Goal: Information Seeking & Learning: Check status

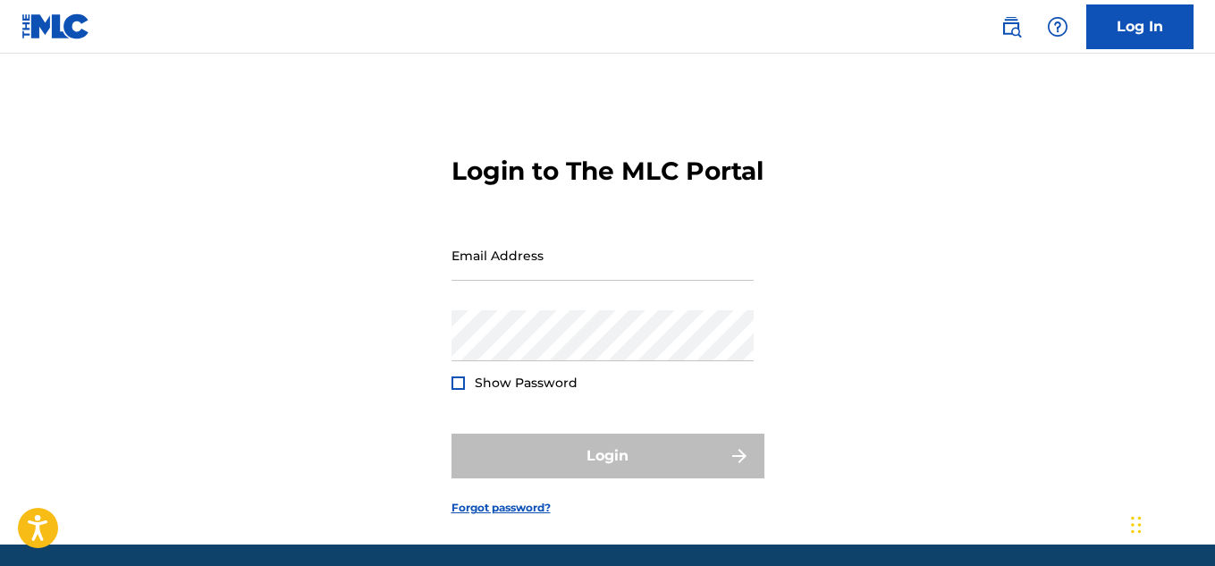
click at [331, 318] on div "Login to The MLC Portal Email Address Password Show Password Login Forgot passw…" at bounding box center [607, 321] width 1215 height 446
type input "[EMAIL_ADDRESS][DOMAIN_NAME]"
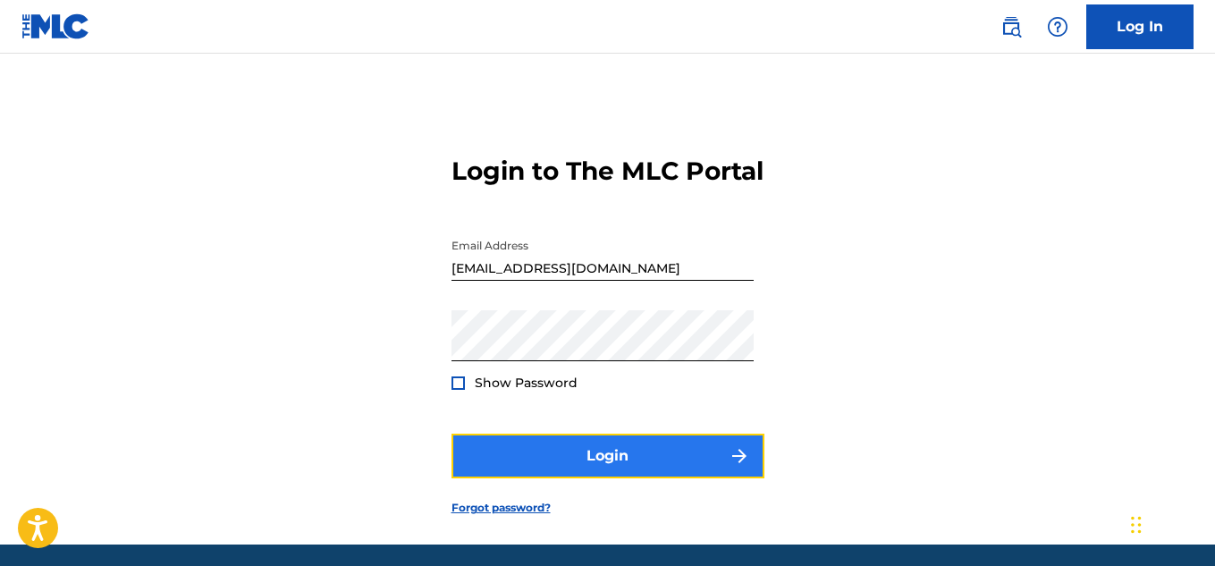
click at [598, 478] on button "Login" at bounding box center [608, 456] width 313 height 45
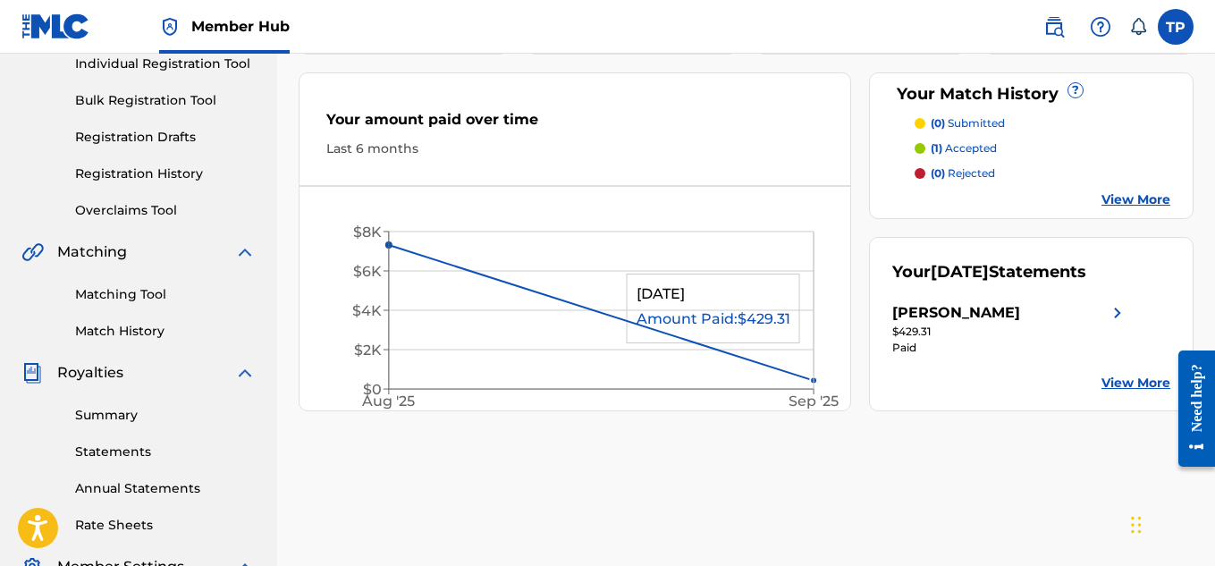
scroll to position [268, 0]
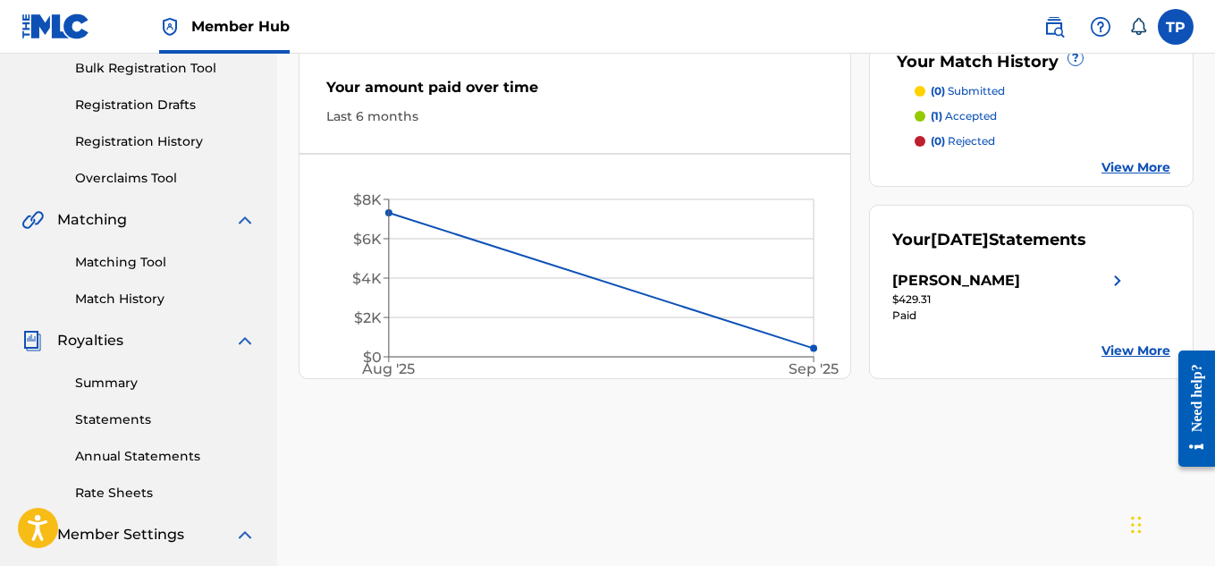
click at [1115, 291] on img at bounding box center [1117, 280] width 21 height 21
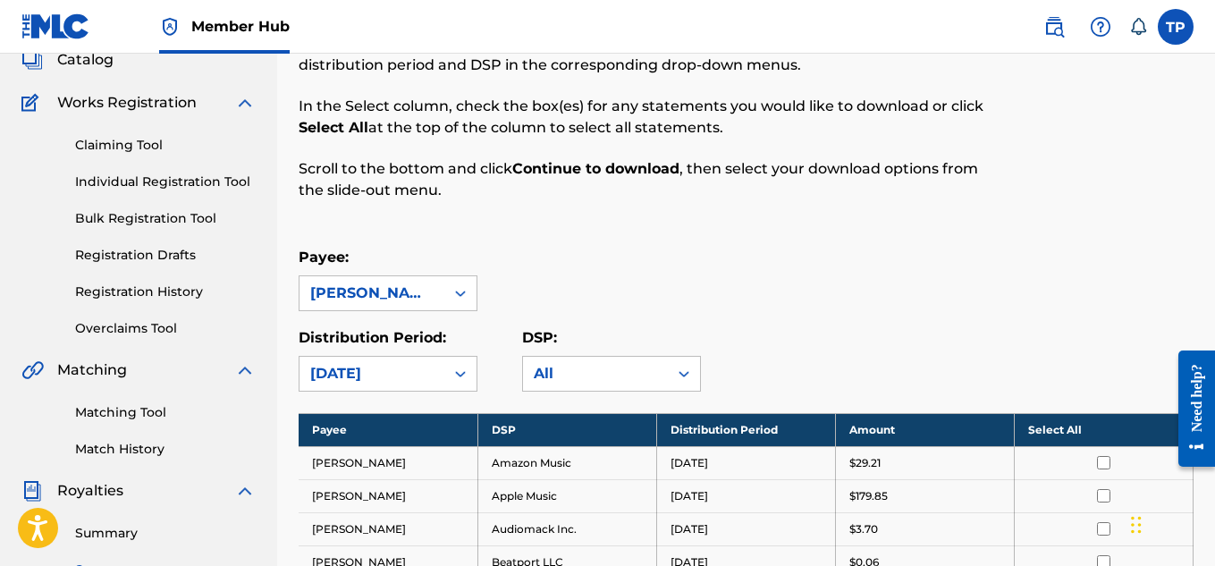
scroll to position [89, 0]
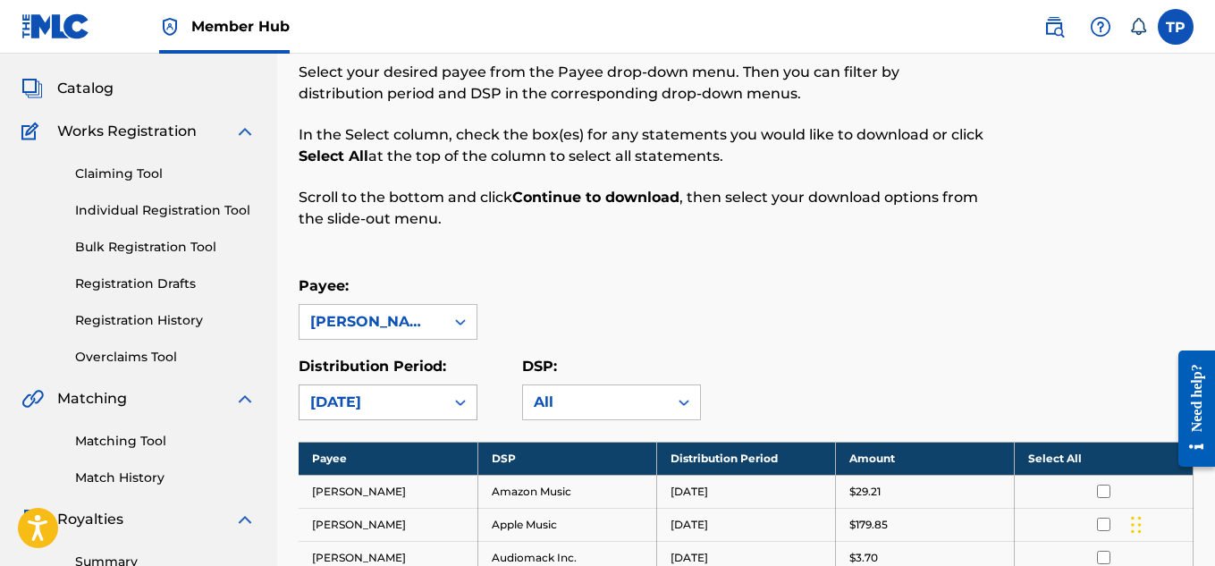
click at [453, 398] on icon at bounding box center [461, 402] width 18 height 18
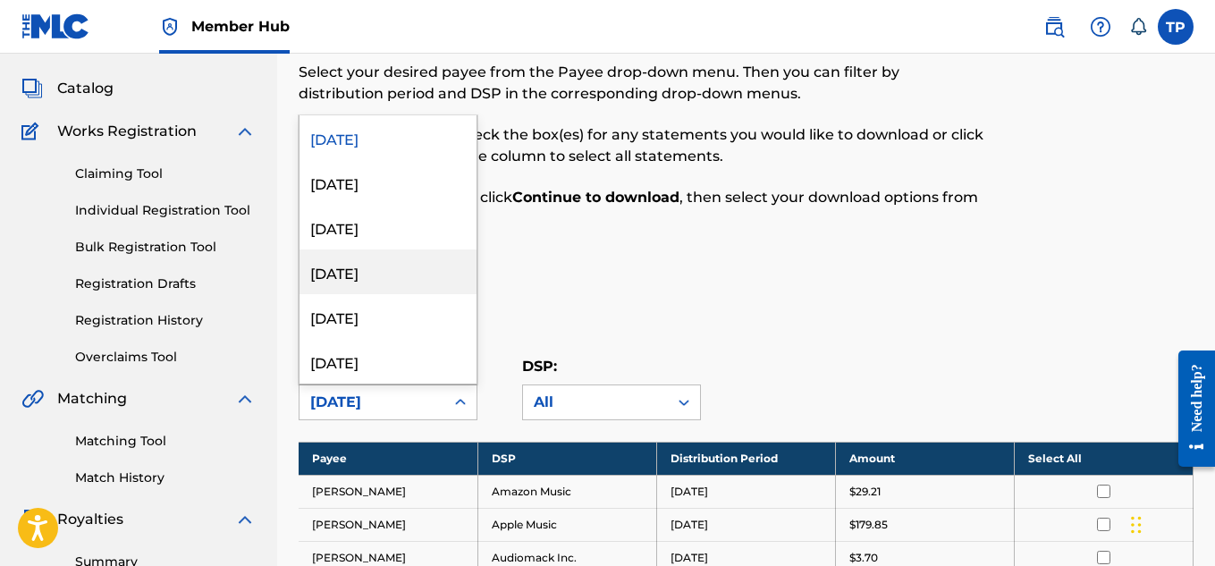
click at [407, 283] on div "June 2025" at bounding box center [388, 271] width 177 height 45
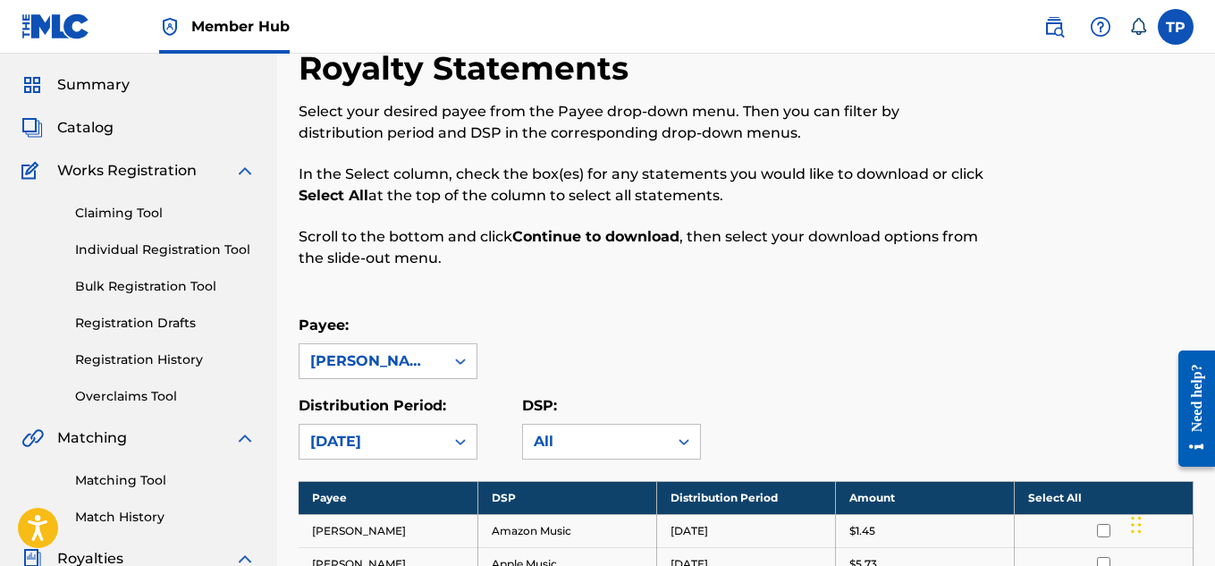
scroll to position [0, 0]
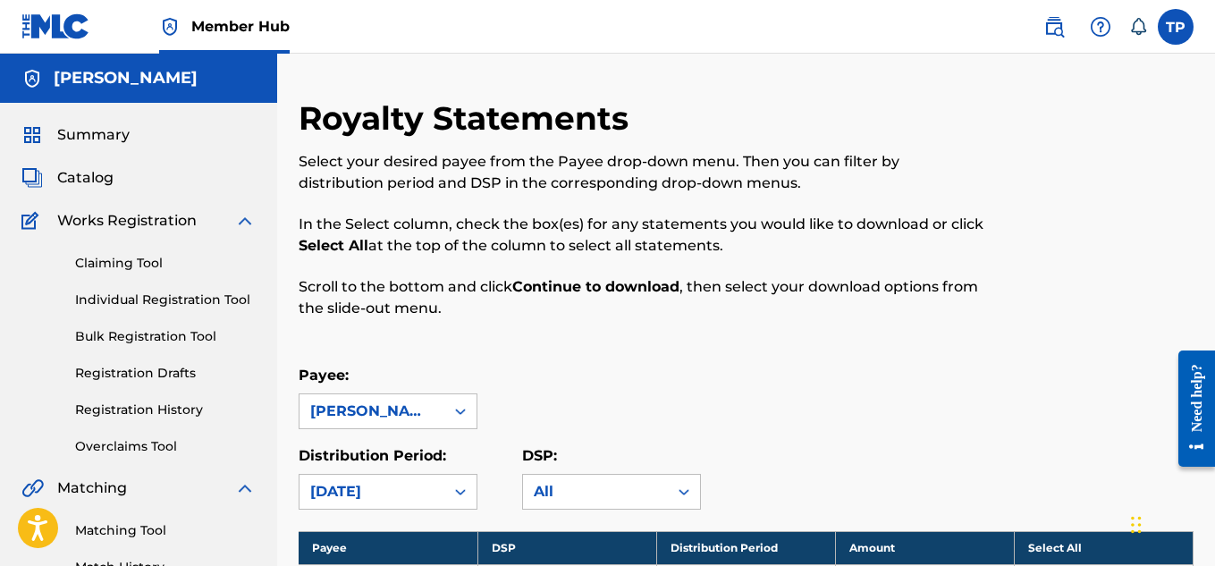
click at [448, 496] on div at bounding box center [460, 492] width 32 height 32
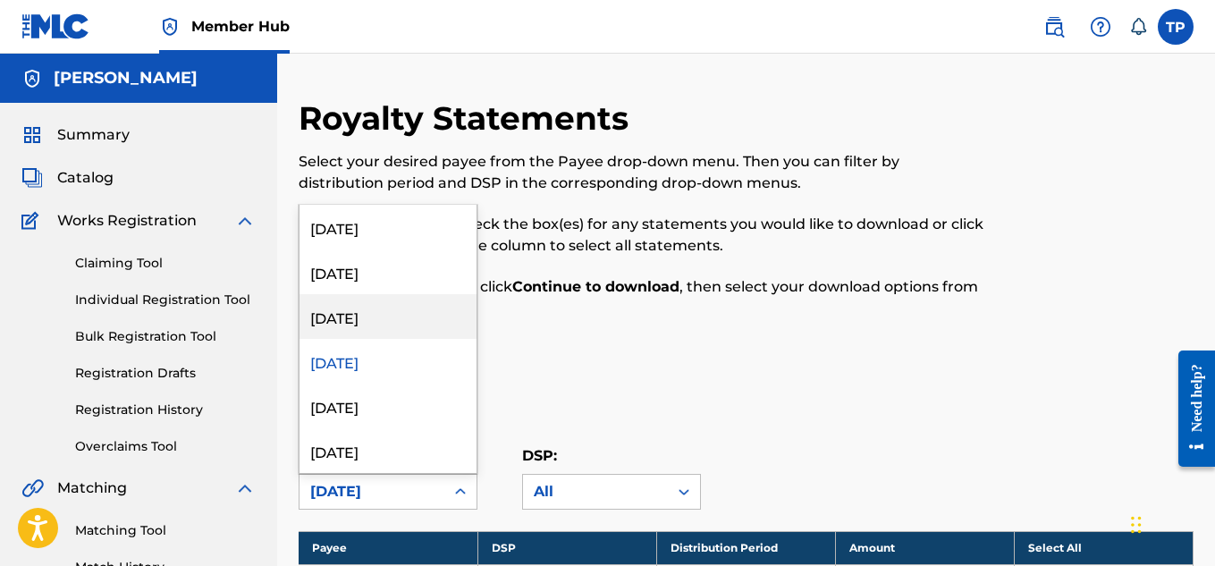
click at [395, 328] on div "July 2025" at bounding box center [388, 316] width 177 height 45
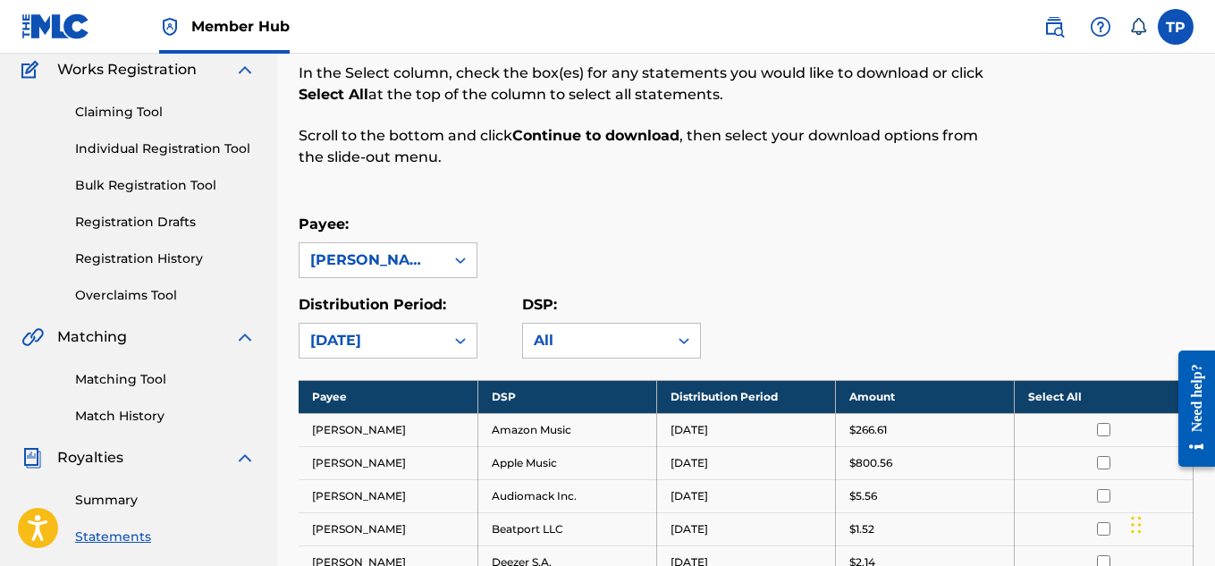
scroll to position [81, 0]
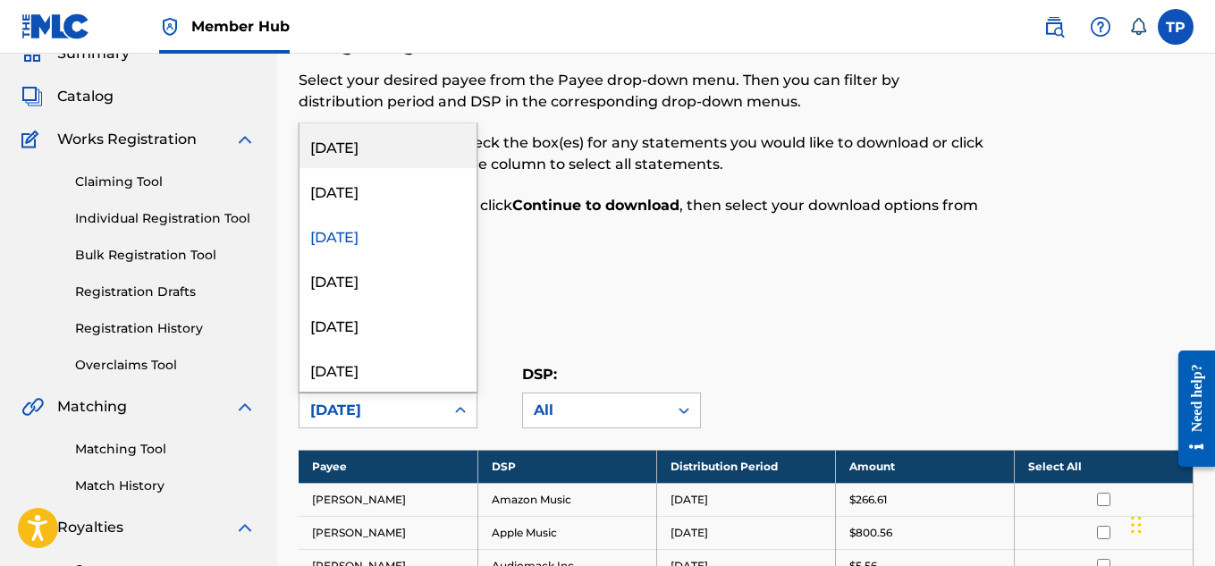
click at [446, 412] on div at bounding box center [460, 410] width 32 height 32
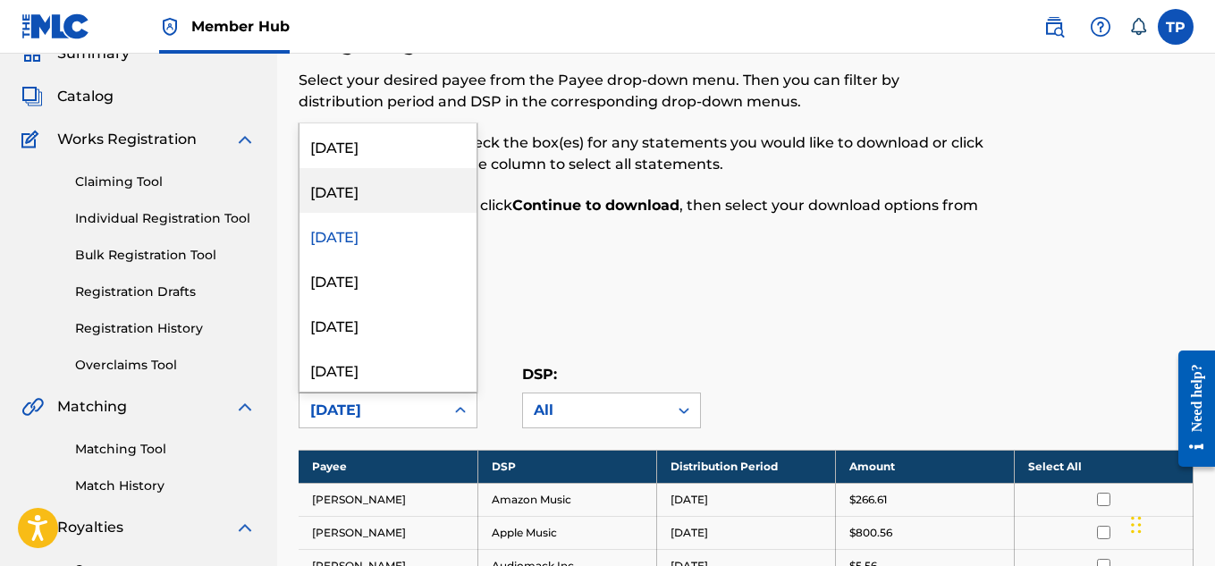
click at [389, 189] on div "August 2025" at bounding box center [388, 190] width 177 height 45
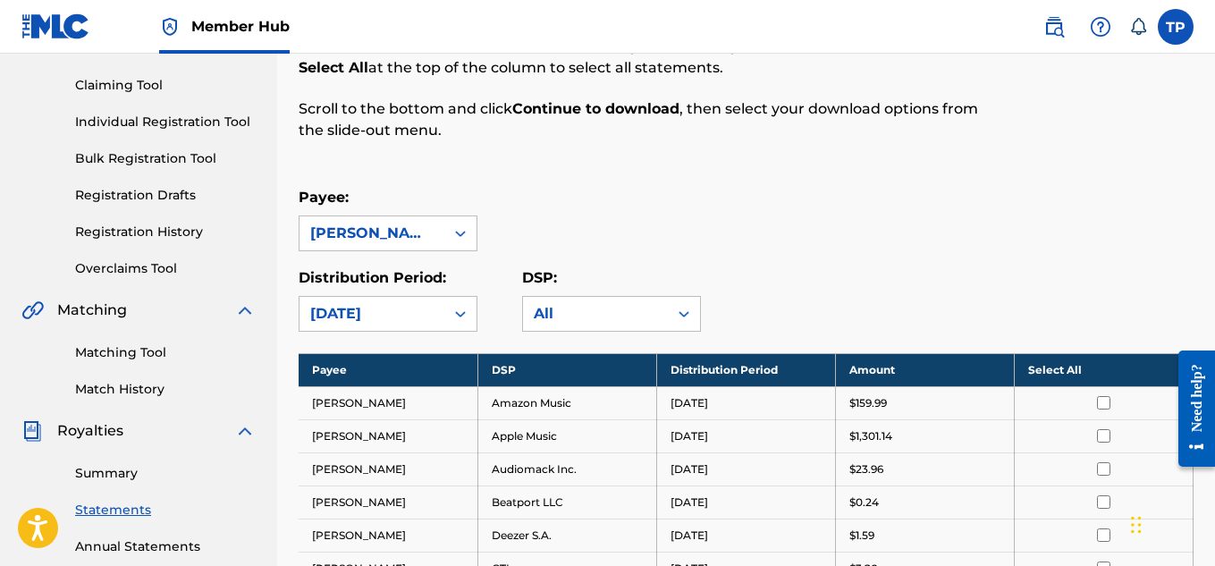
scroll to position [171, 0]
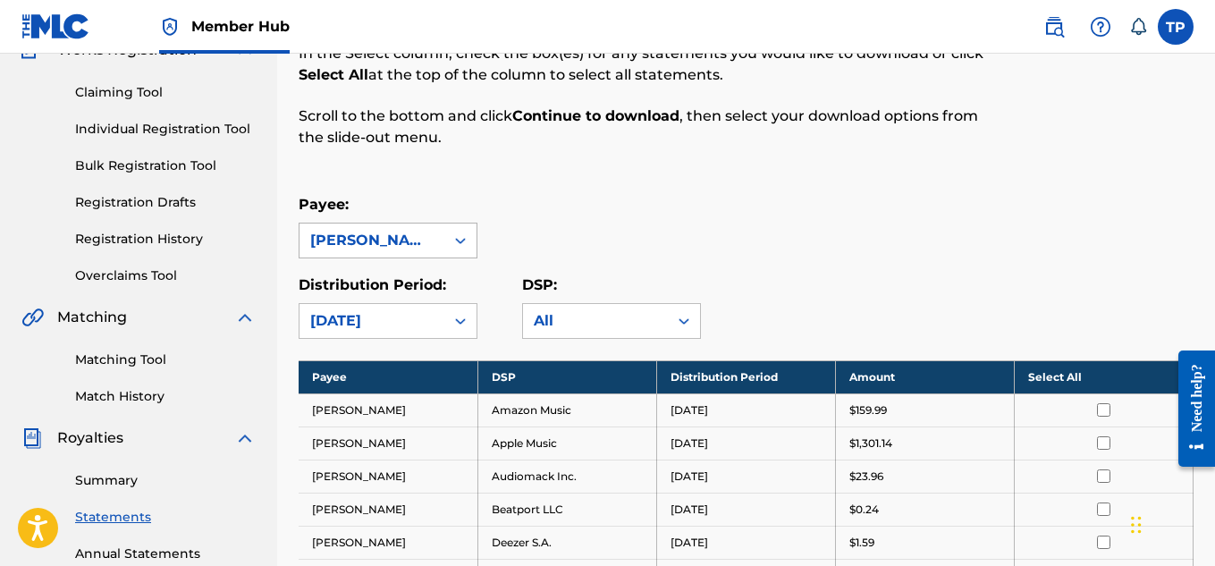
click at [448, 241] on div at bounding box center [460, 240] width 32 height 32
click at [621, 261] on div "Payee: Tamarcus Puckett Distribution Period: August 2025 DSP: All" at bounding box center [746, 266] width 895 height 145
click at [457, 320] on icon at bounding box center [460, 321] width 11 height 6
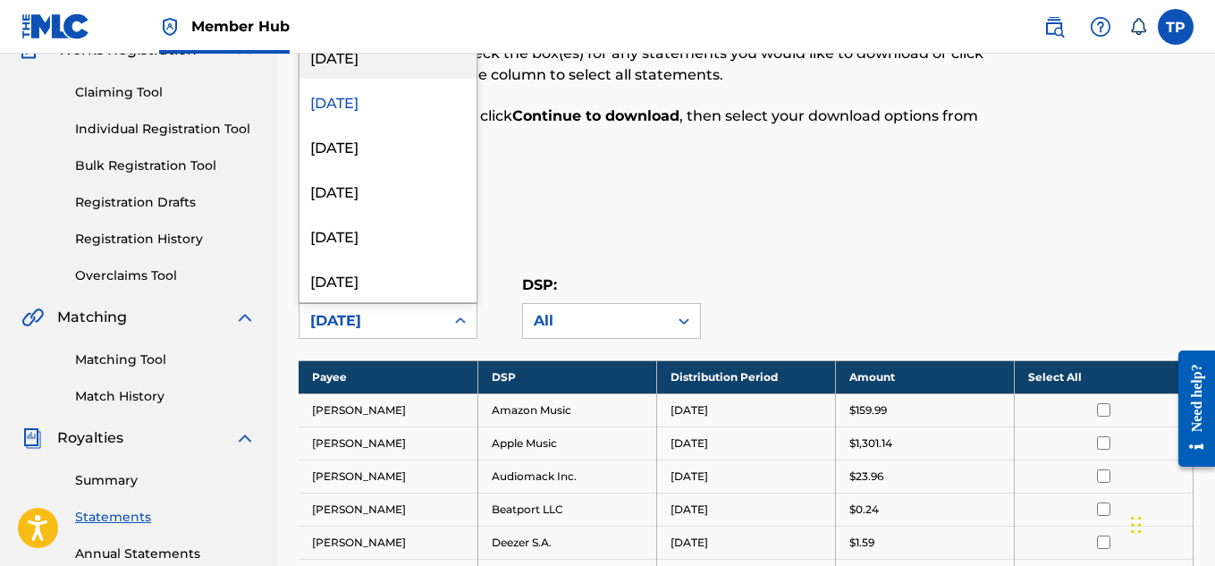
click at [392, 70] on div "September 2025" at bounding box center [388, 56] width 177 height 45
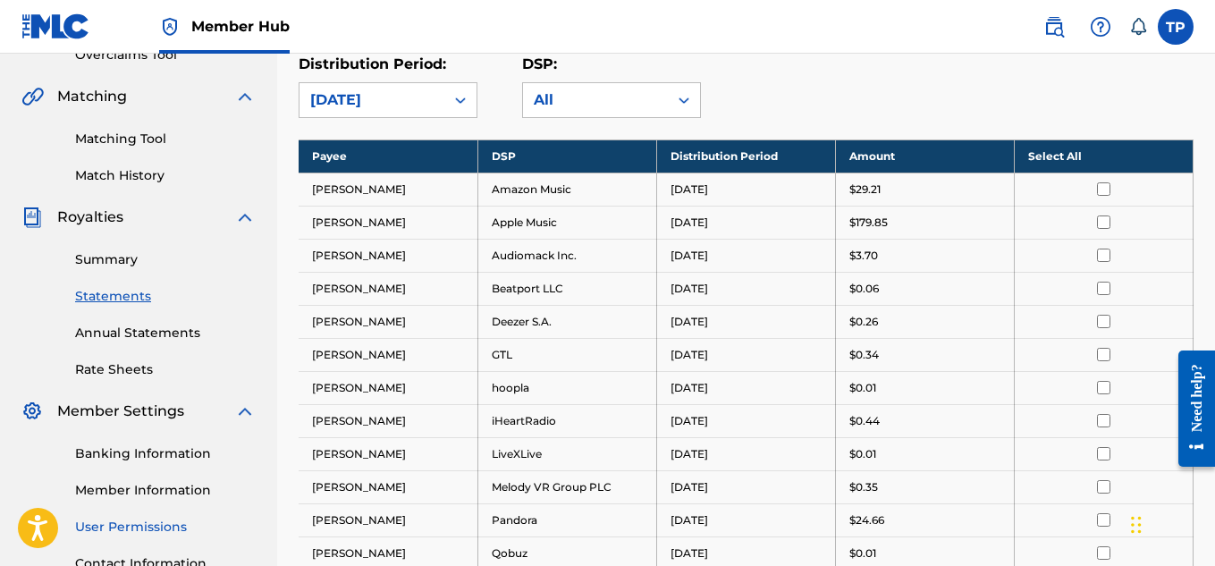
scroll to position [358, 0]
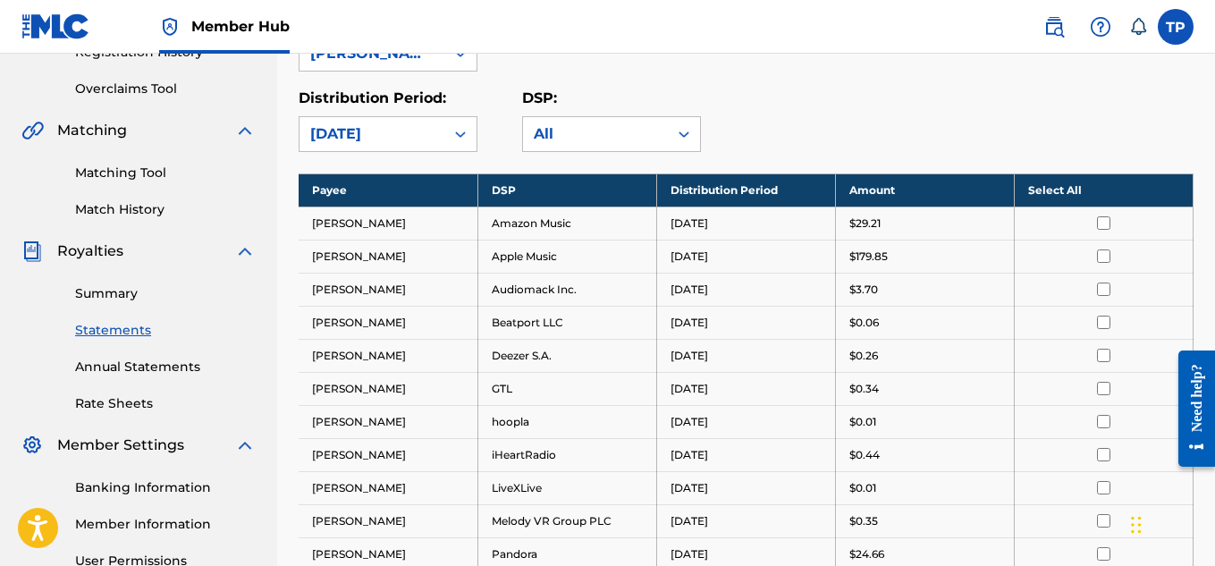
click at [759, 12] on nav "Member Hub TP TP Tamarcus Puckett tamarcuspuckett25@gmail.com Notification Pref…" at bounding box center [607, 27] width 1215 height 54
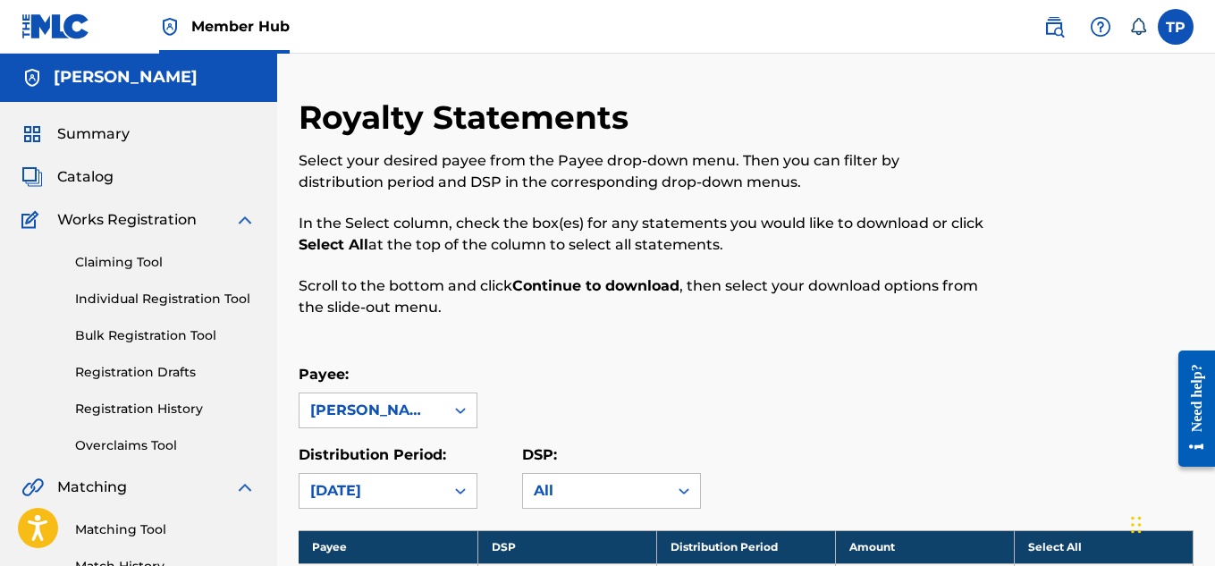
scroll to position [0, 0]
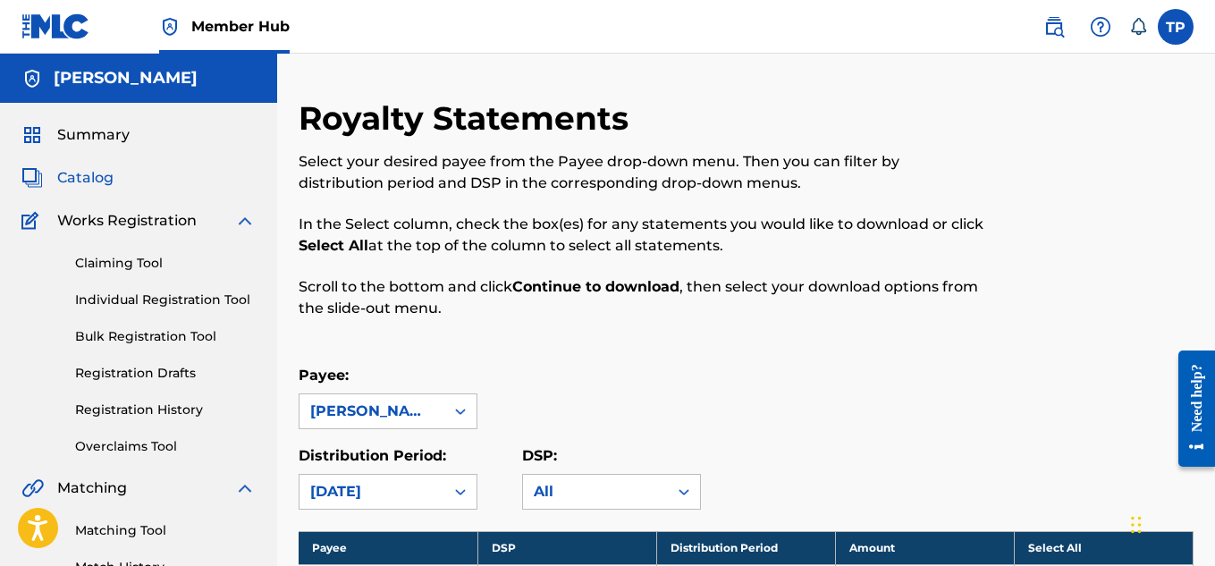
click at [95, 178] on span "Catalog" at bounding box center [85, 177] width 56 height 21
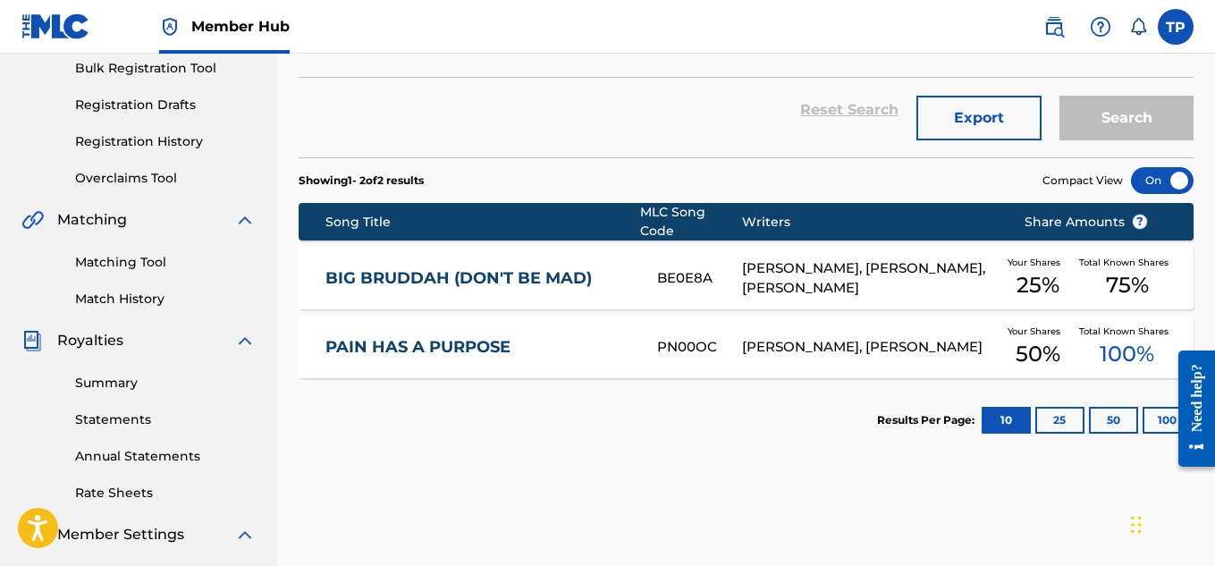
scroll to position [358, 0]
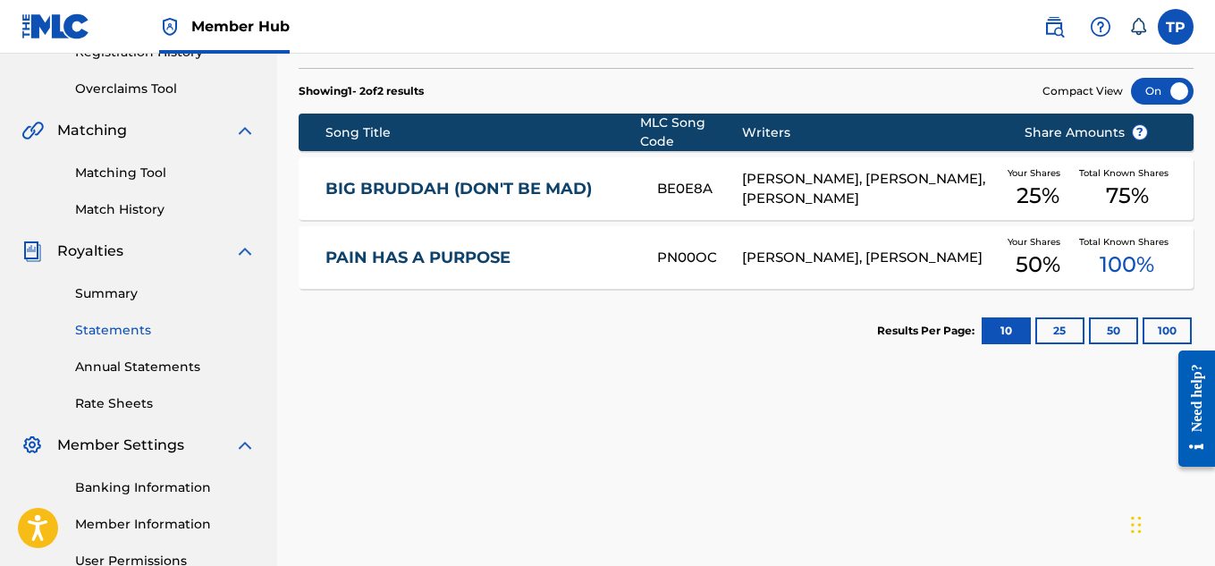
click at [108, 330] on link "Statements" at bounding box center [165, 330] width 181 height 19
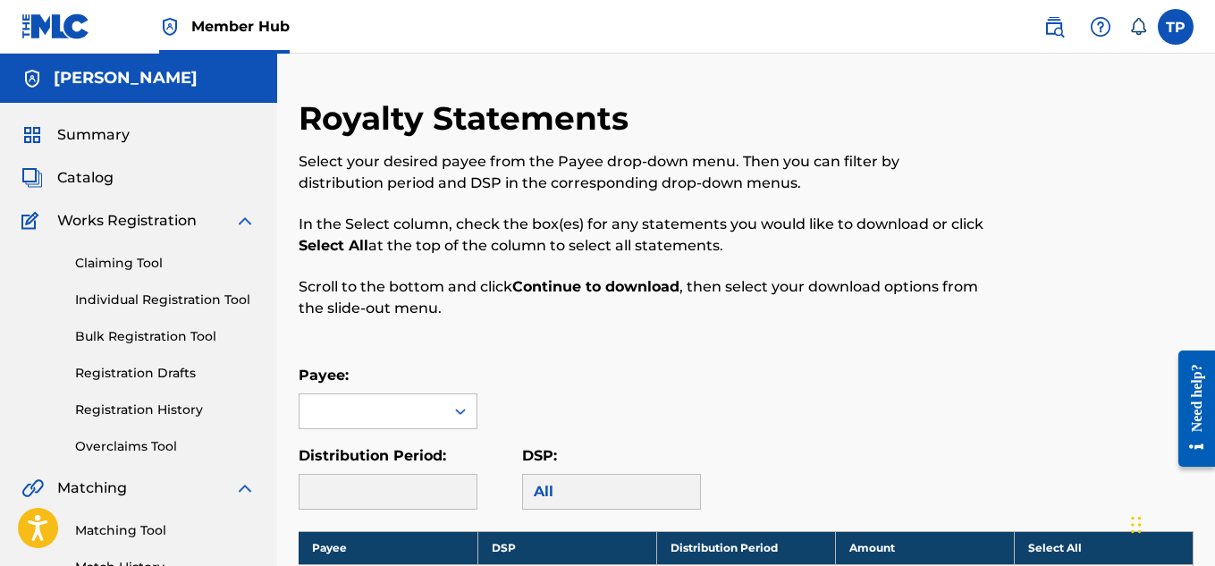
click at [247, 21] on span "Member Hub" at bounding box center [240, 26] width 98 height 21
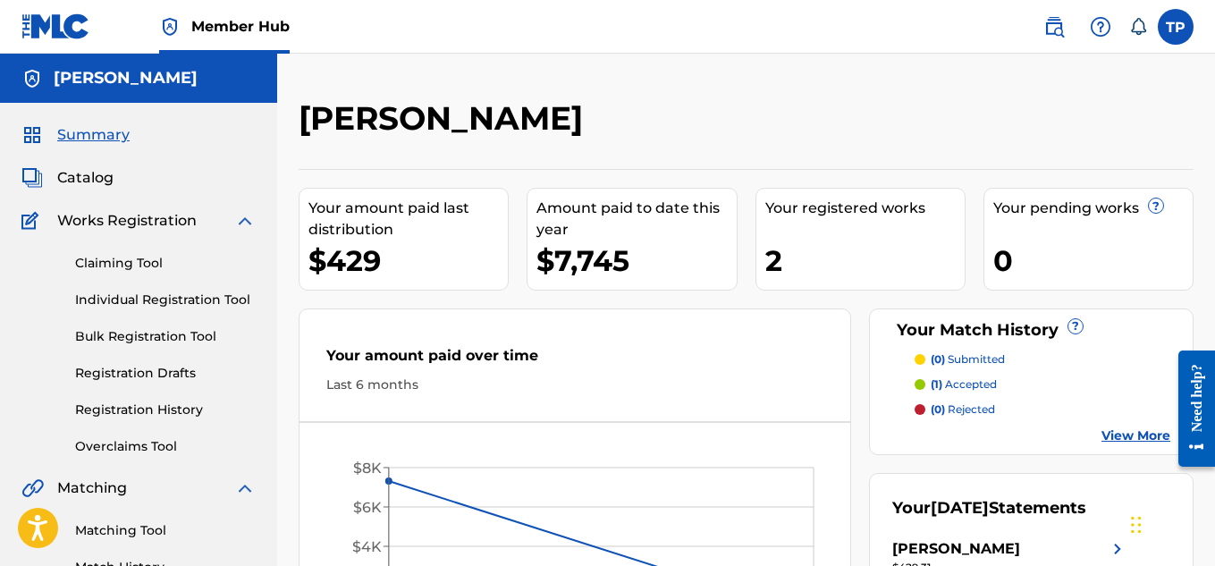
click at [1144, 439] on link "View More" at bounding box center [1136, 435] width 69 height 19
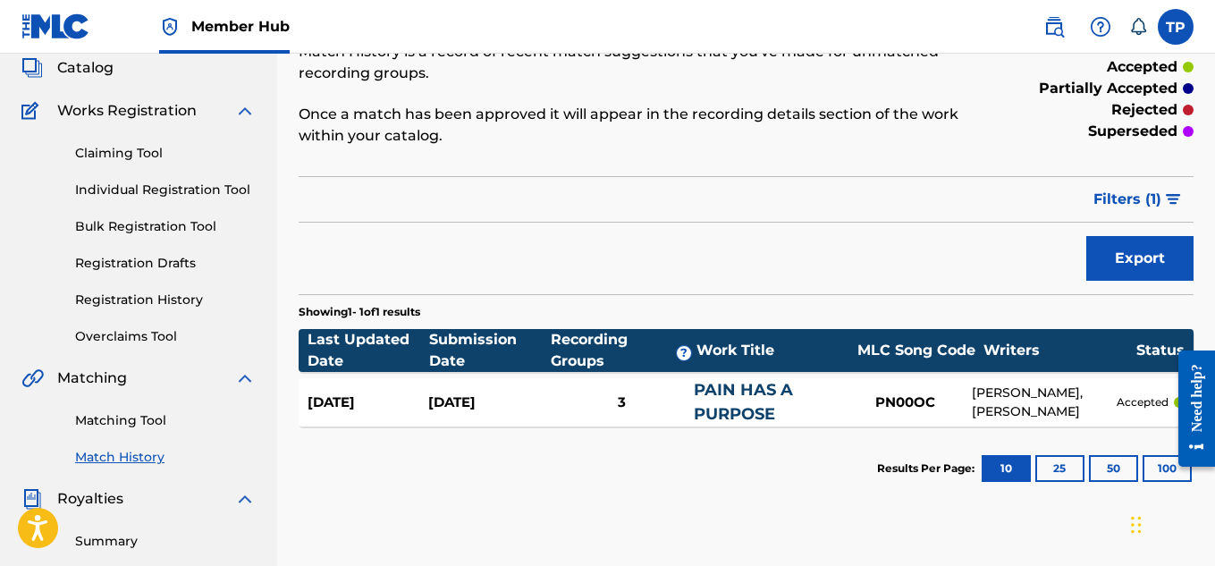
scroll to position [179, 0]
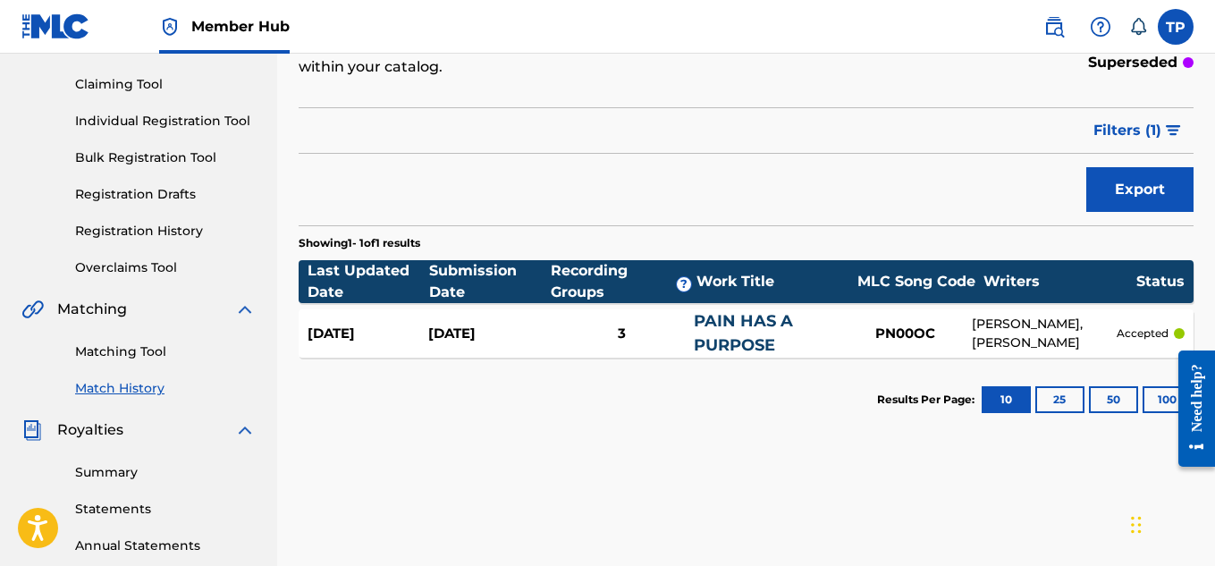
click at [454, 306] on section "Last Updated Date Submission Date Recording Groups ? Work Title MLC Song Code W…" at bounding box center [746, 304] width 895 height 106
click at [532, 322] on div "Sep 22, 2025 Sep 13, 2025 3 PAIN HAS A PURPOSE PN00OC ERIC WILLIAMS, TAMARCUS P…" at bounding box center [746, 333] width 895 height 48
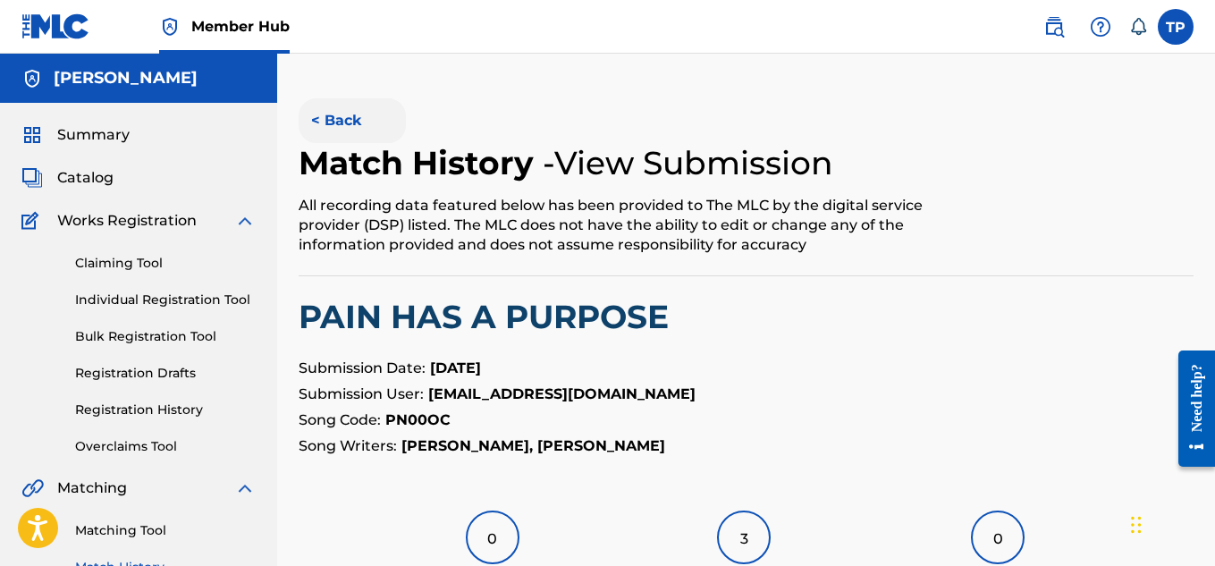
click at [341, 124] on button "< Back" at bounding box center [352, 120] width 107 height 45
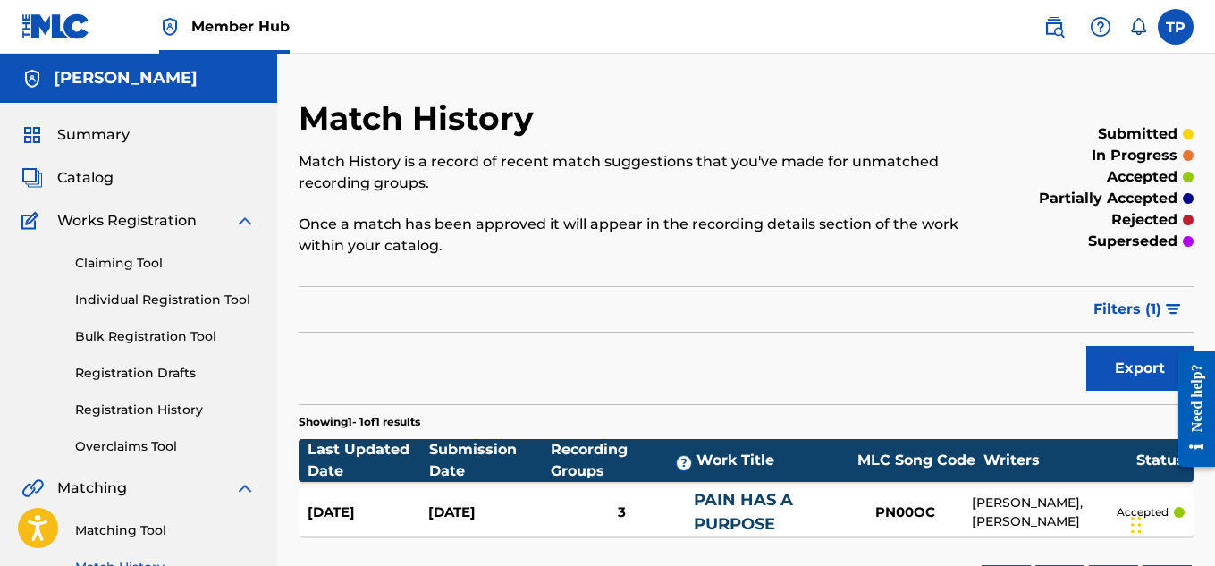
click at [244, 216] on img at bounding box center [244, 220] width 21 height 21
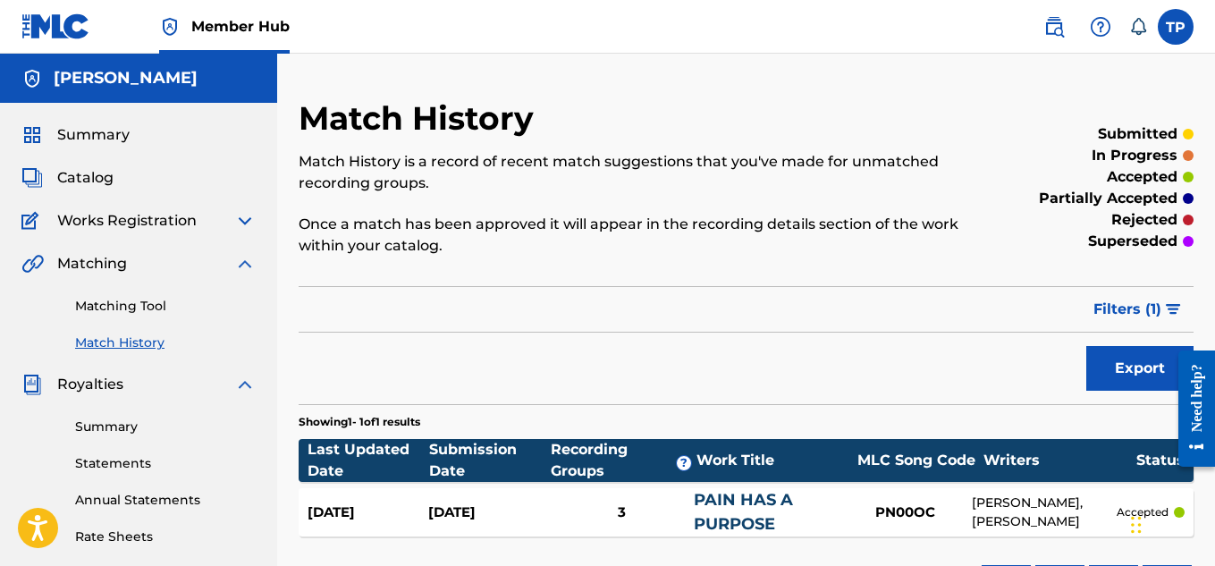
click at [246, 261] on img at bounding box center [244, 263] width 21 height 21
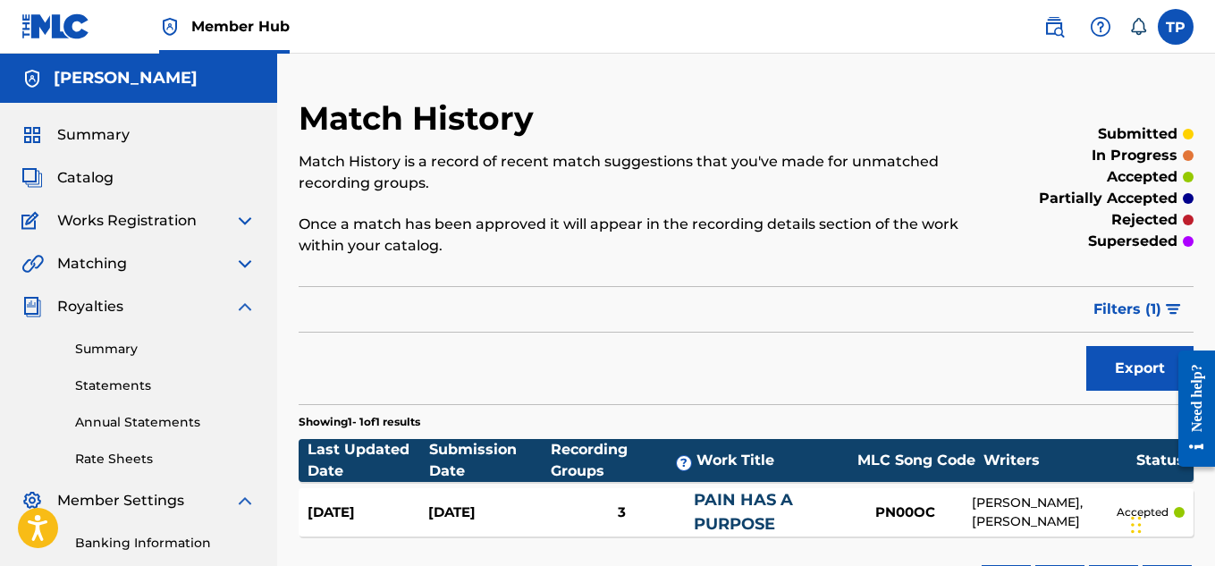
click at [247, 307] on img at bounding box center [244, 306] width 21 height 21
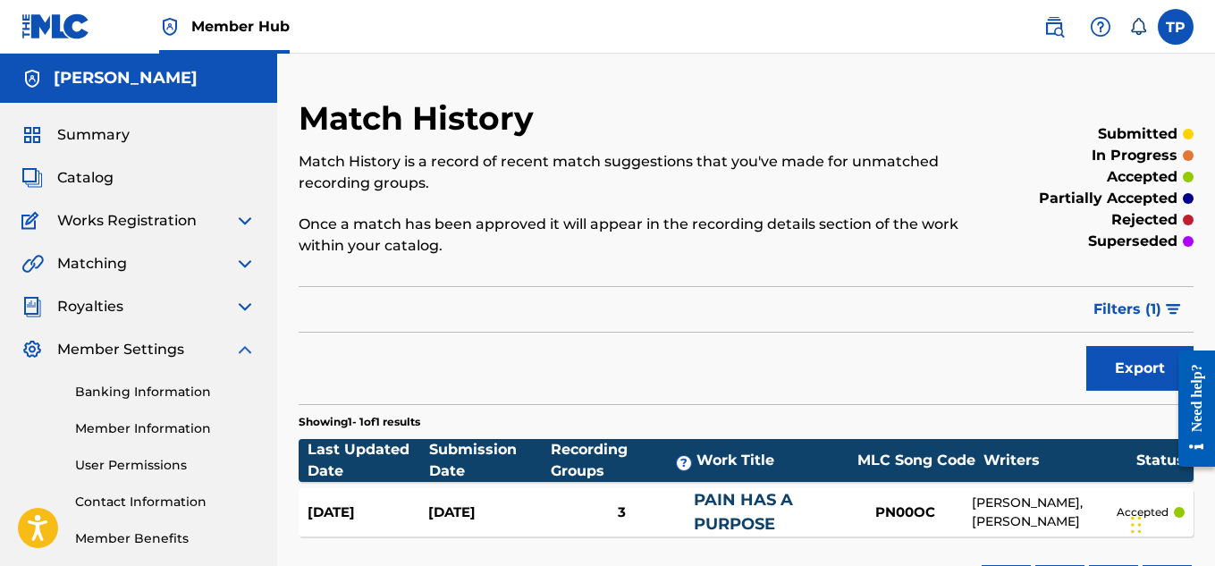
click at [241, 350] on img at bounding box center [244, 349] width 21 height 21
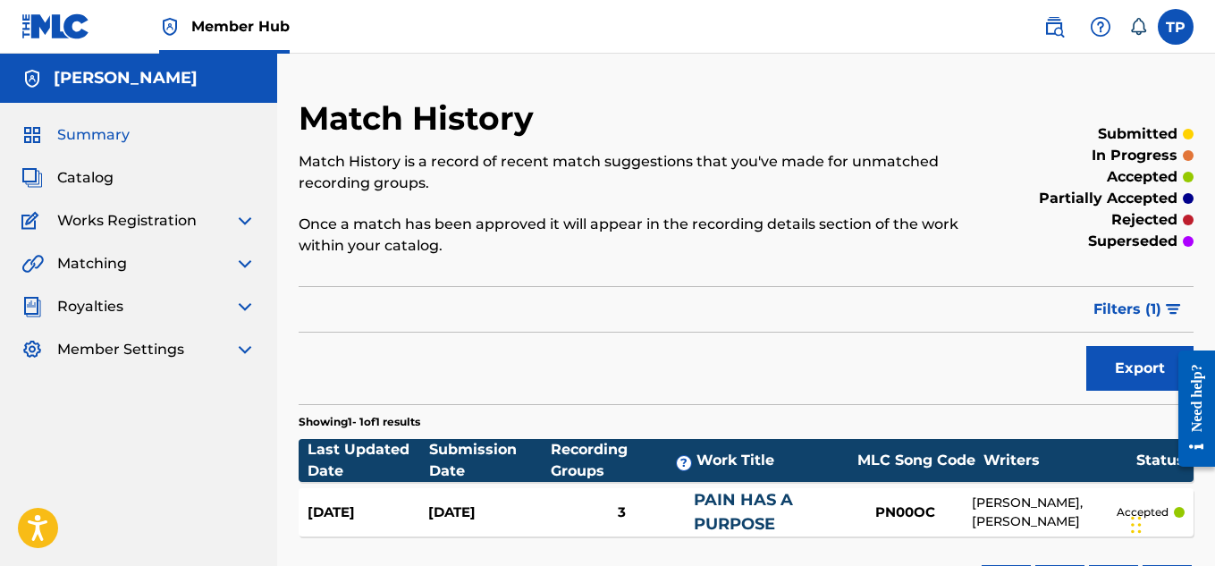
click at [92, 131] on span "Summary" at bounding box center [93, 134] width 72 height 21
